Goal: Book appointment/travel/reservation

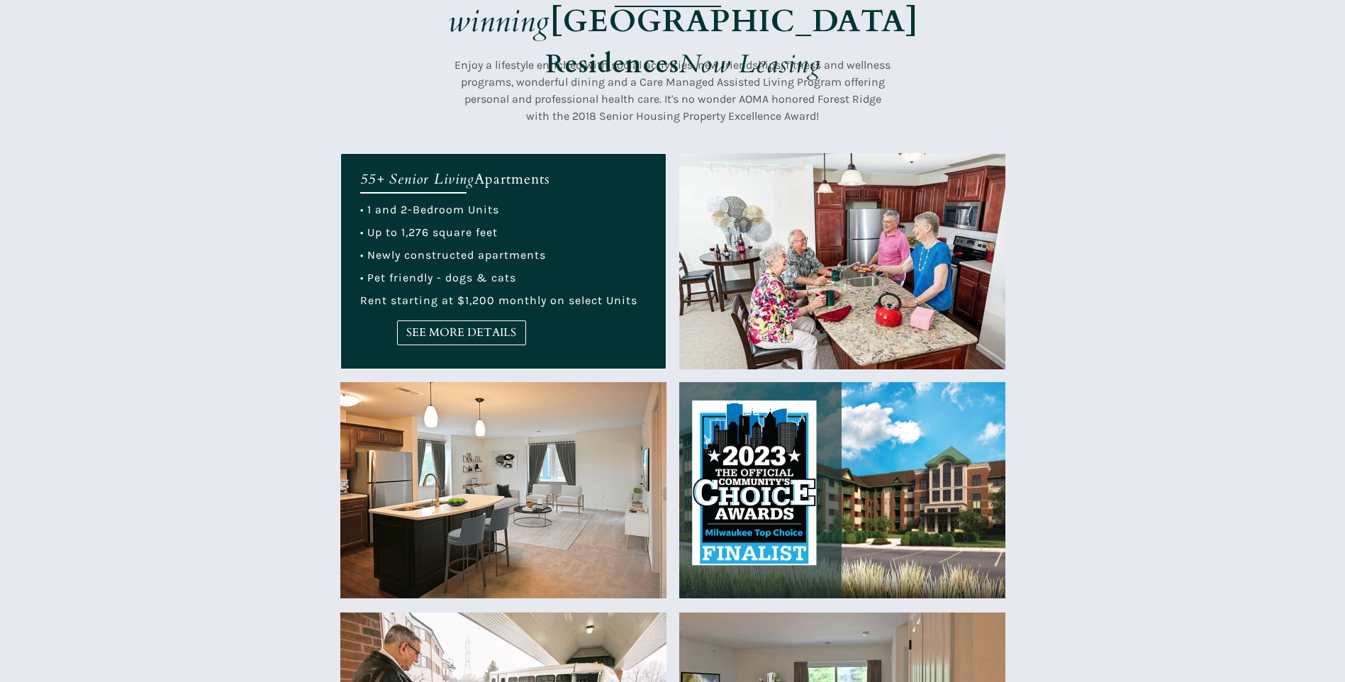
scroll to position [567, 0]
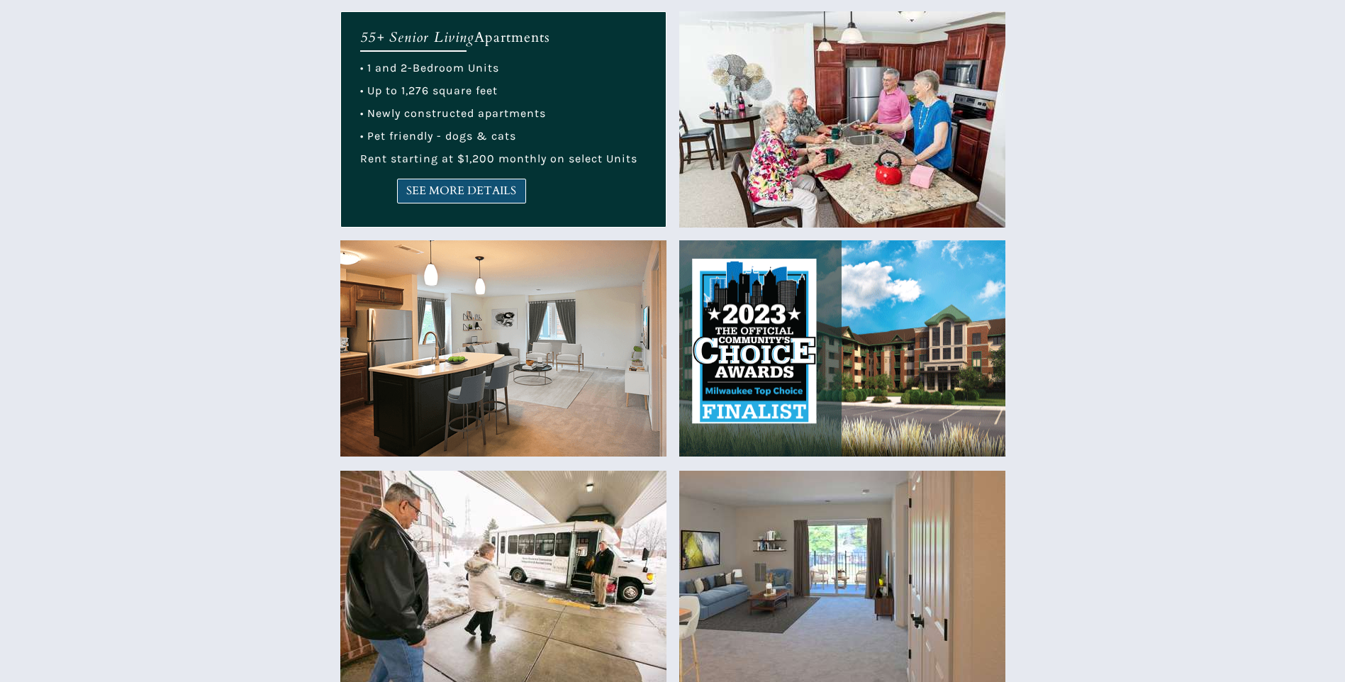
click at [470, 192] on span "SEE MORE DETAILS" at bounding box center [462, 190] width 128 height 13
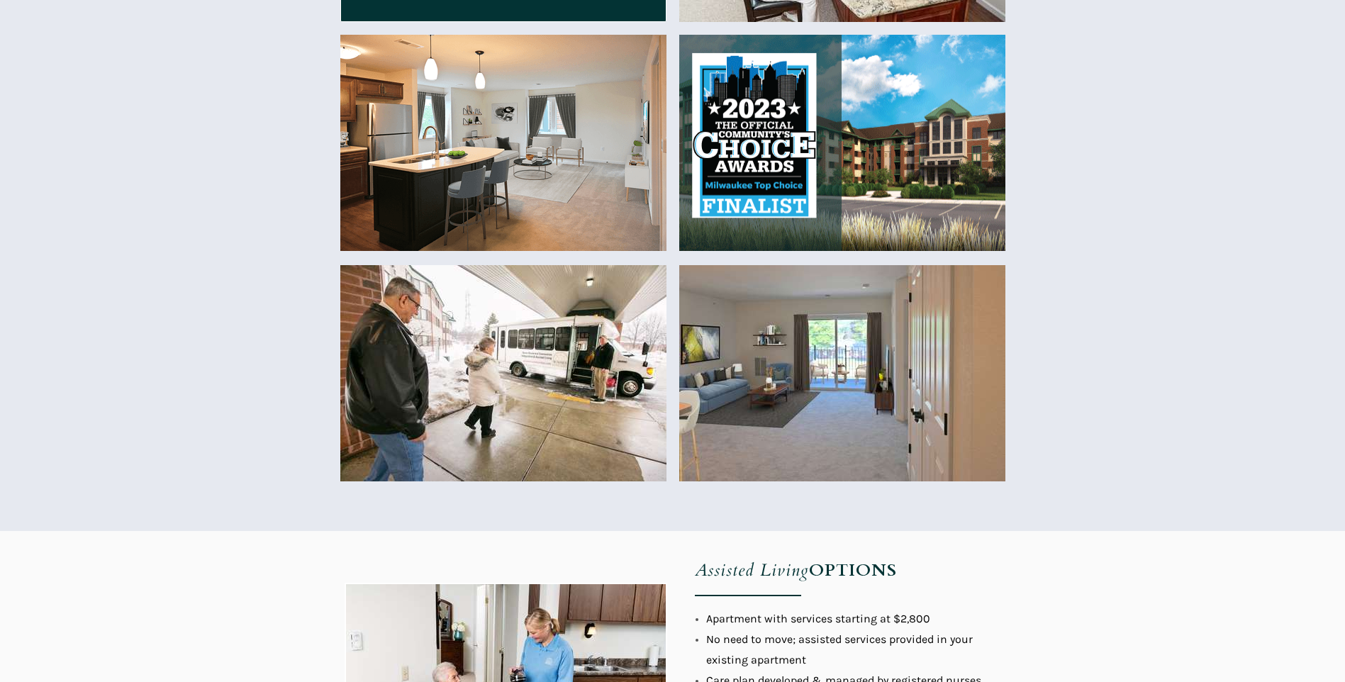
scroll to position [780, 0]
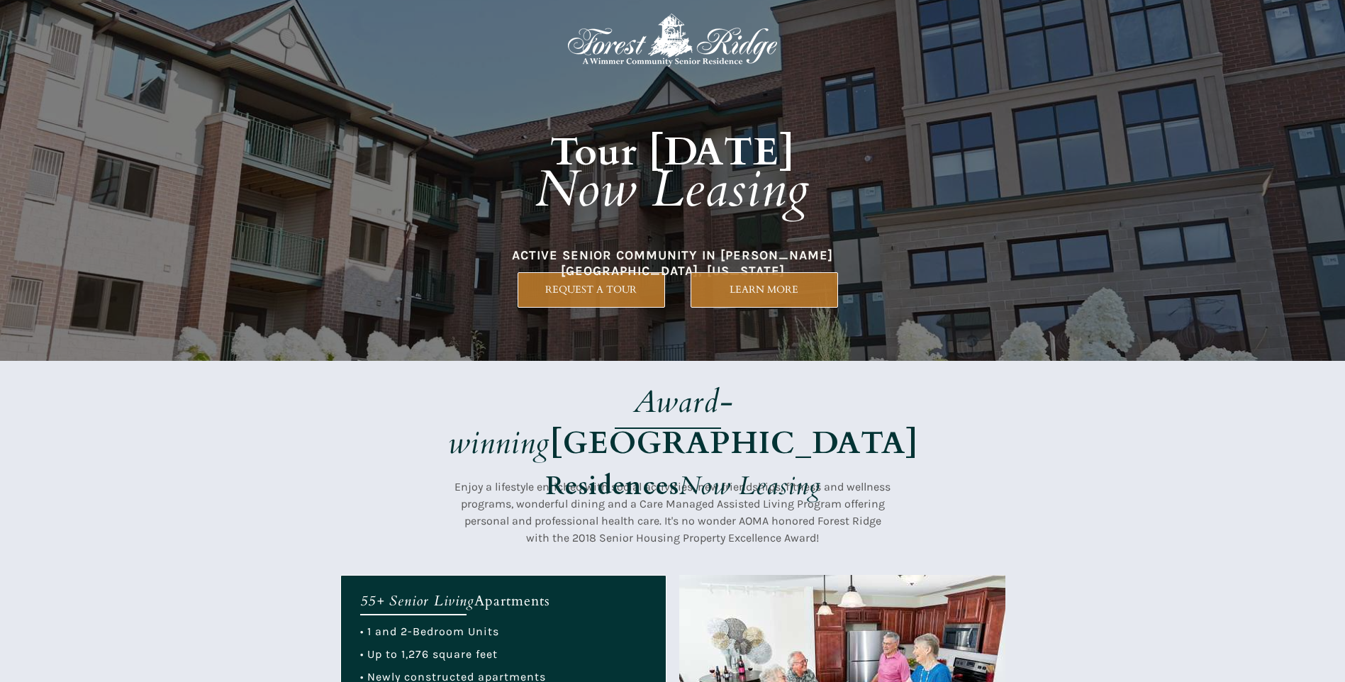
scroll to position [0, 0]
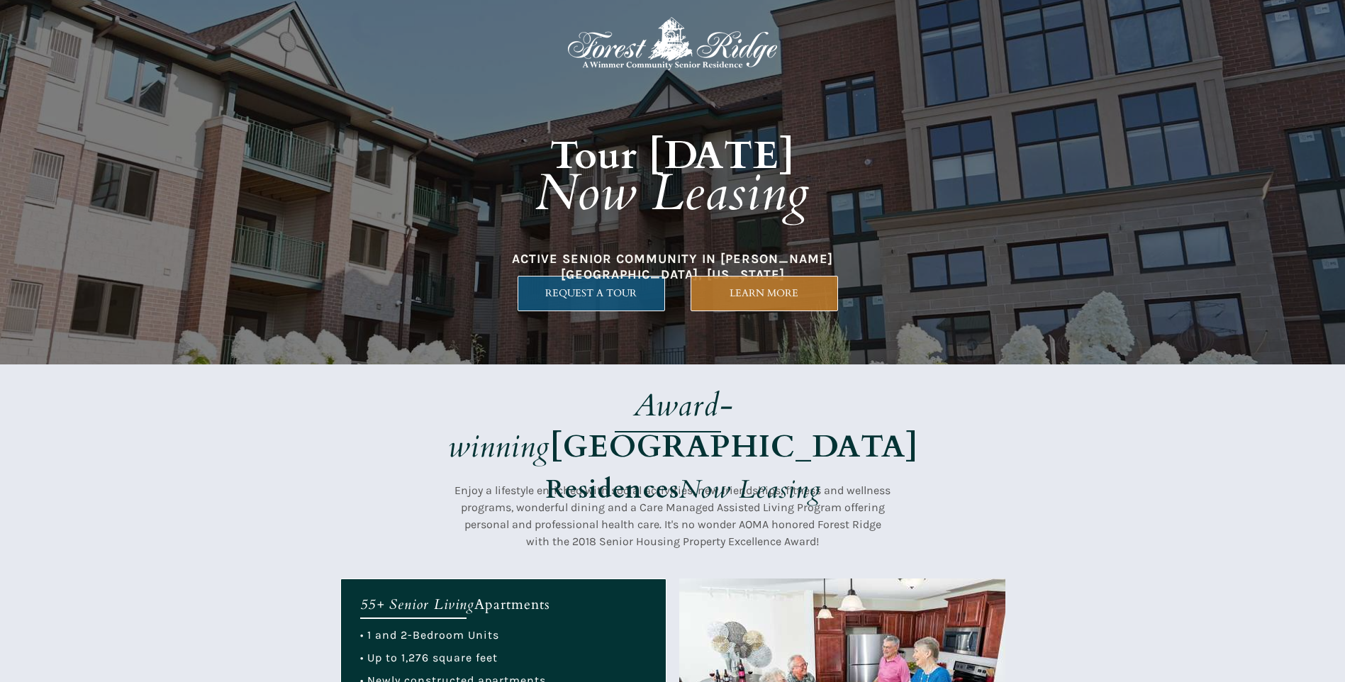
click at [585, 294] on span "REQUEST A TOUR" at bounding box center [591, 293] width 146 height 12
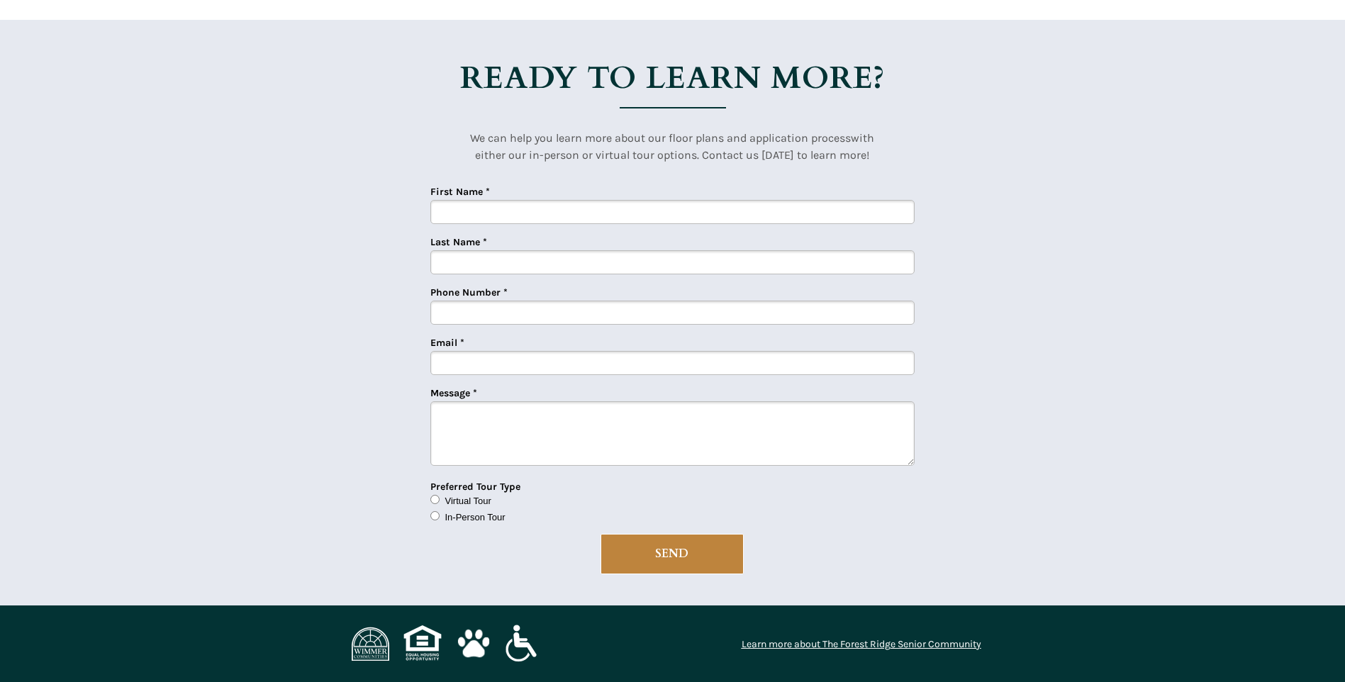
click at [480, 216] on input "First Name *" at bounding box center [672, 212] width 484 height 24
type input "[PERSON_NAME]"
type input "4145267588"
drag, startPoint x: 653, startPoint y: 365, endPoint x: 510, endPoint y: 365, distance: 143.2
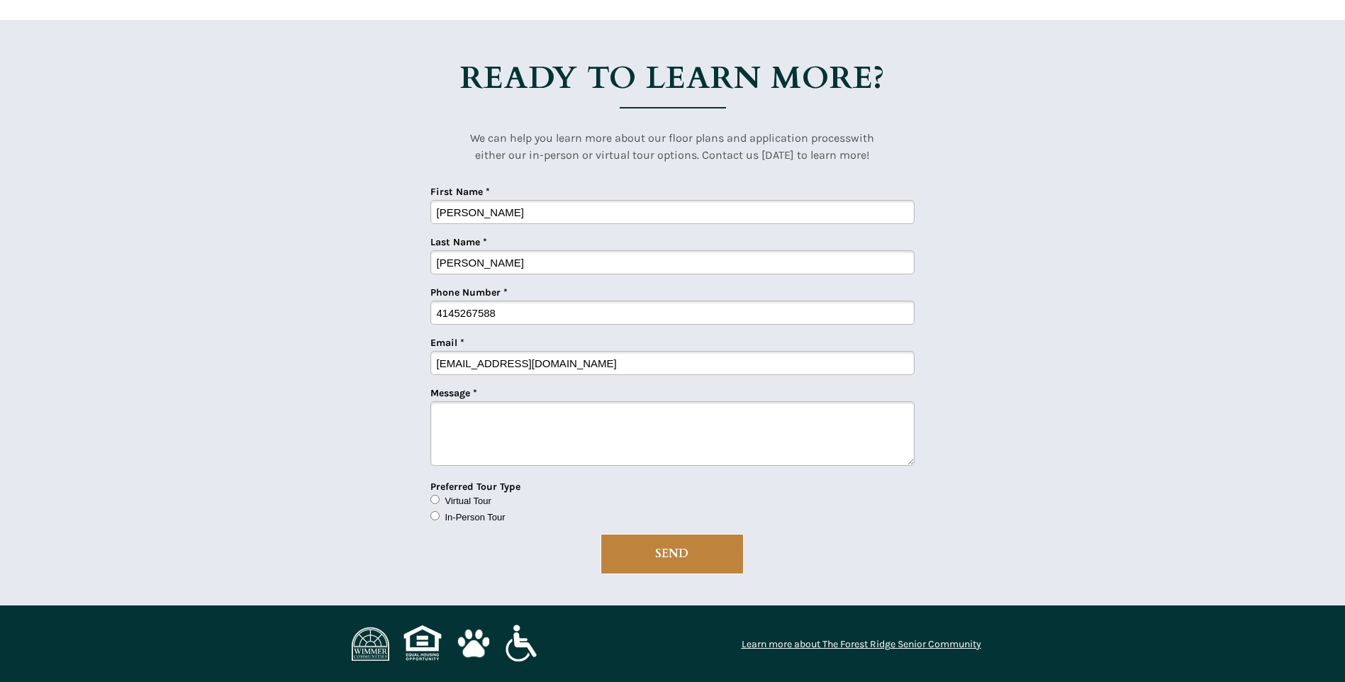
click at [510, 365] on input "[EMAIL_ADDRESS][DOMAIN_NAME]" at bounding box center [672, 363] width 484 height 24
type input "[EMAIL_ADDRESS][DOMAIN_NAME]"
click at [435, 517] on input "In-Person Tour" at bounding box center [434, 515] width 9 height 9
radio input "true"
click at [672, 558] on span "SEND" at bounding box center [672, 553] width 142 height 13
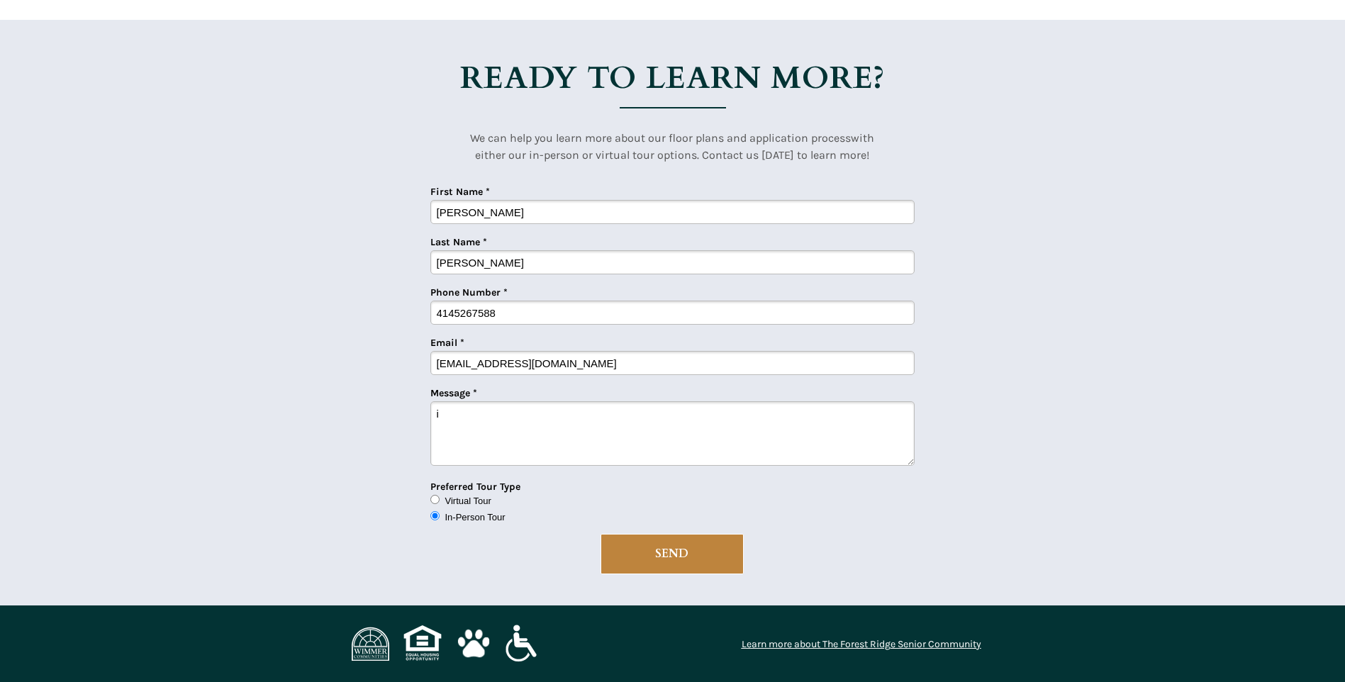
type textarea "i"
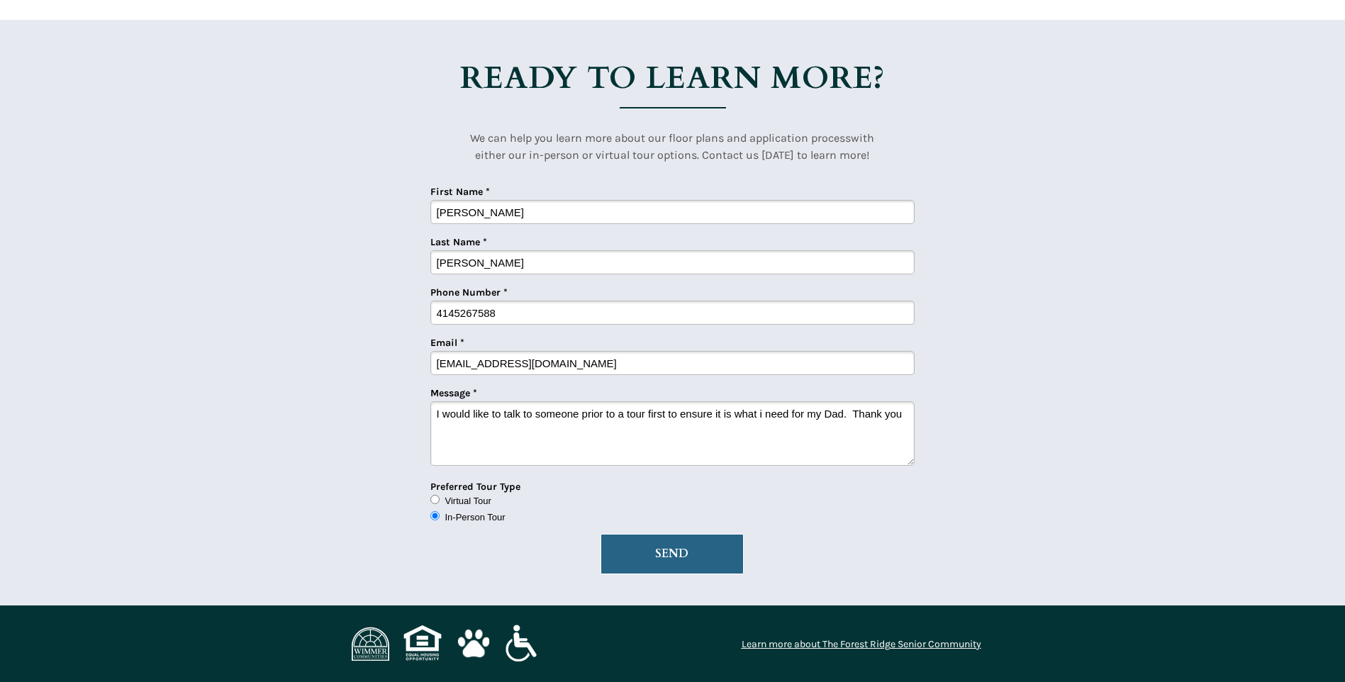
type textarea "I would like to talk to someone prior to a tour first to ensure it is what i ne…"
click at [662, 564] on button "SEND" at bounding box center [672, 554] width 143 height 40
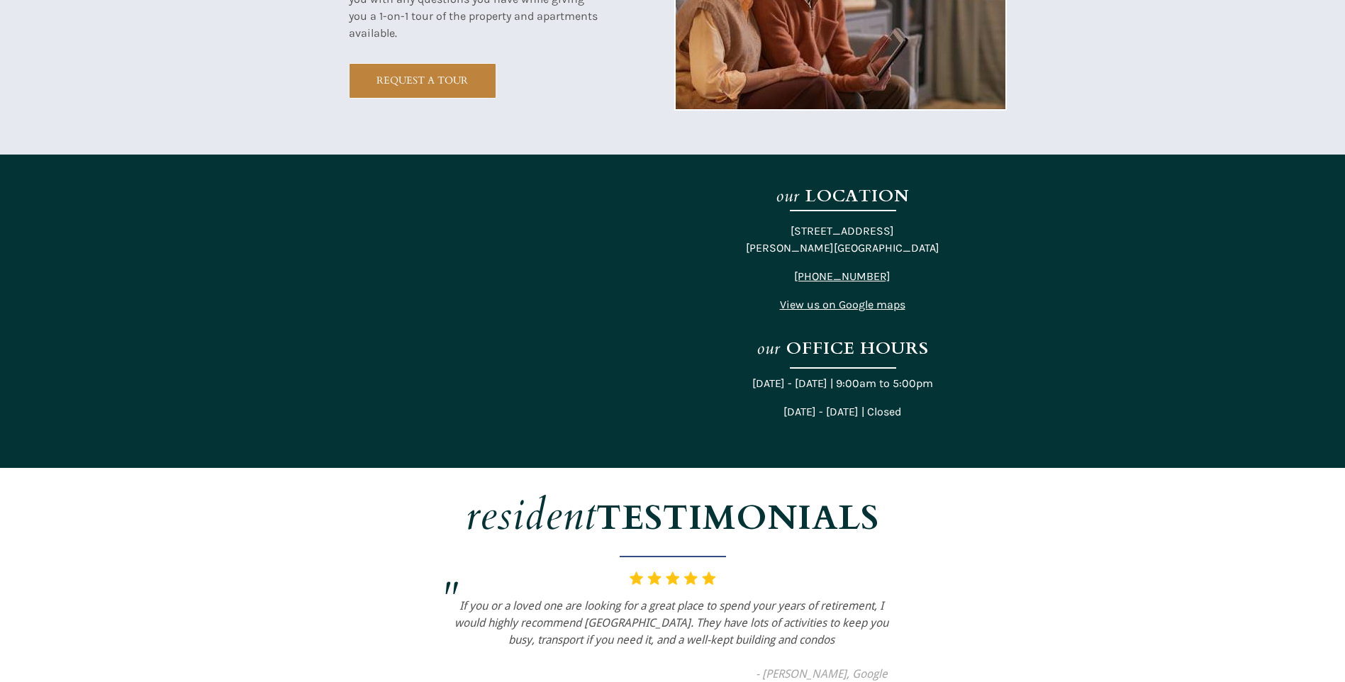
scroll to position [2545, 0]
